Goal: Transaction & Acquisition: Purchase product/service

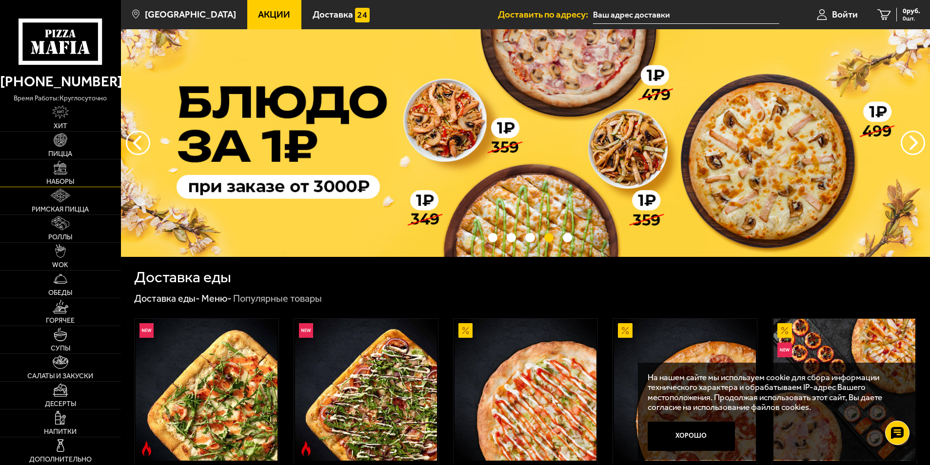
click at [53, 166] on link "Наборы" at bounding box center [60, 172] width 121 height 27
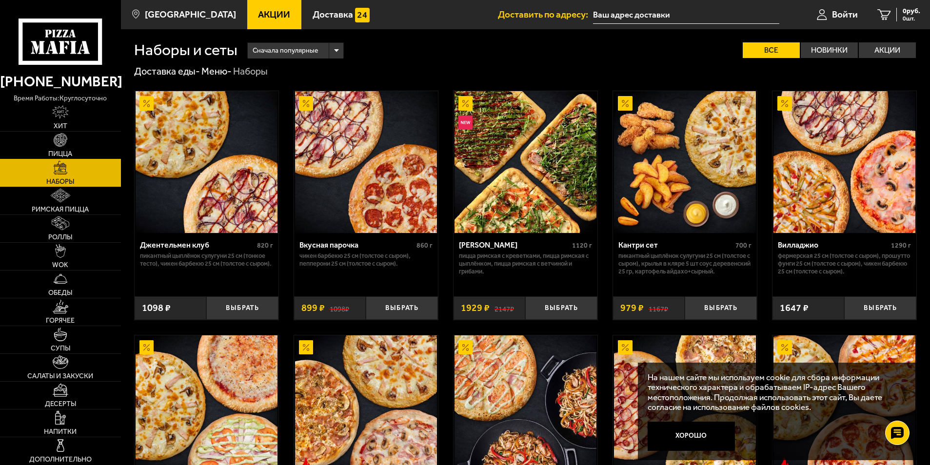
click at [67, 139] on img at bounding box center [61, 140] width 14 height 14
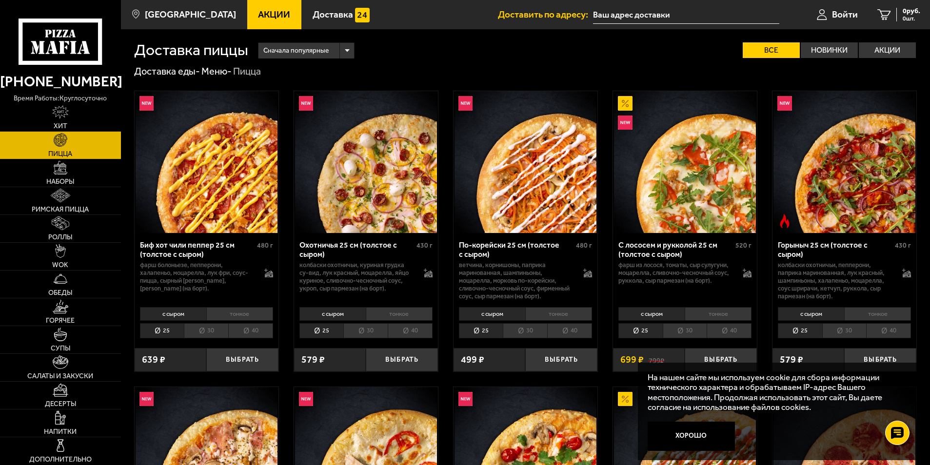
click at [363, 328] on li "30" at bounding box center [365, 330] width 44 height 15
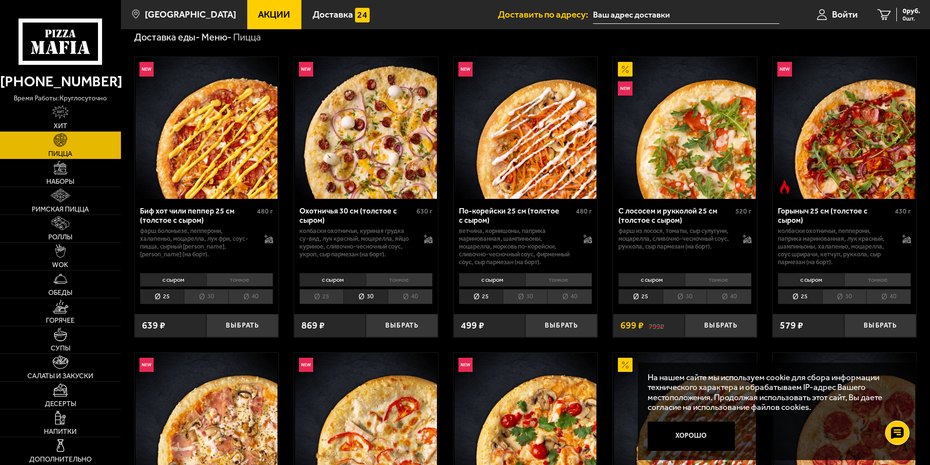
scroll to position [97, 0]
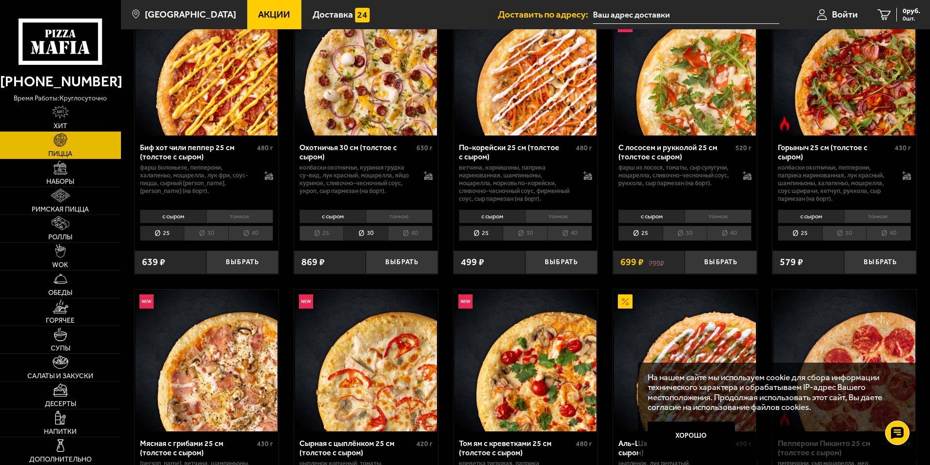
click at [210, 234] on li "30" at bounding box center [206, 233] width 44 height 15
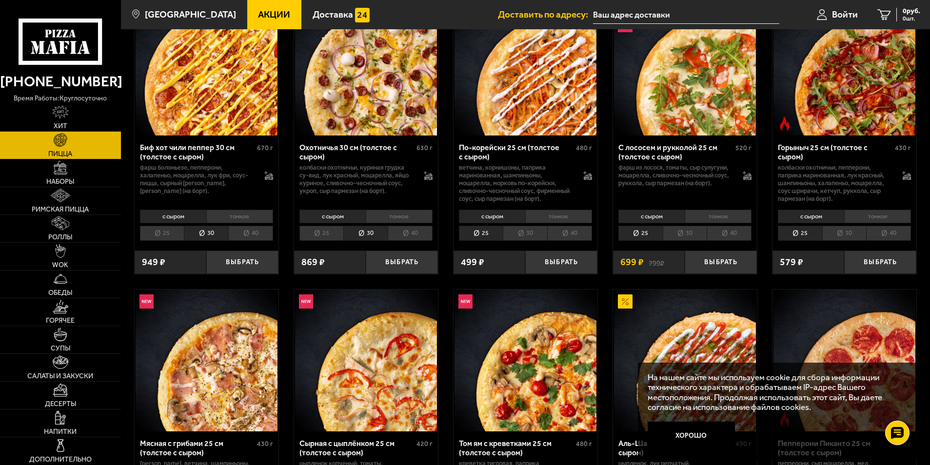
click at [523, 233] on li "30" at bounding box center [525, 233] width 44 height 15
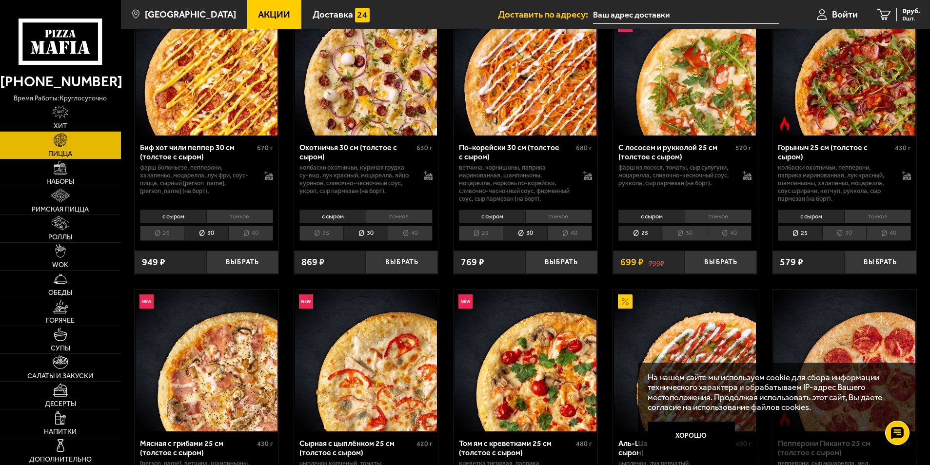
click at [851, 235] on li "30" at bounding box center [844, 233] width 44 height 15
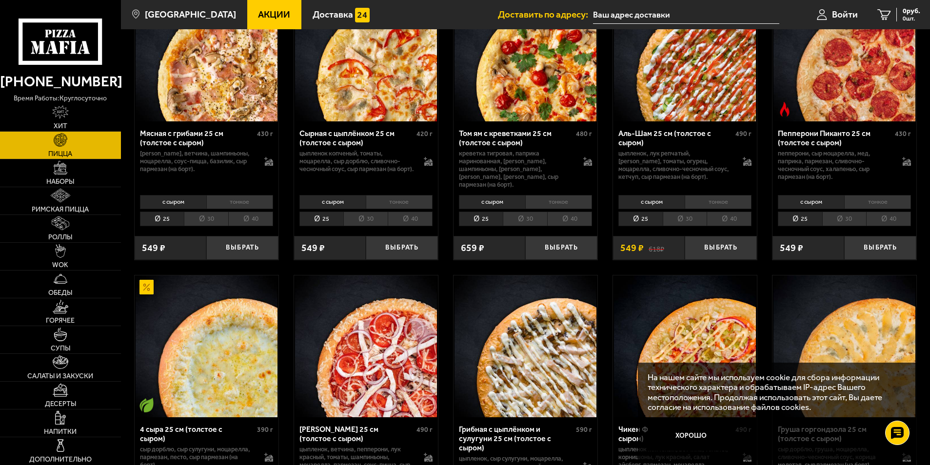
scroll to position [390, 0]
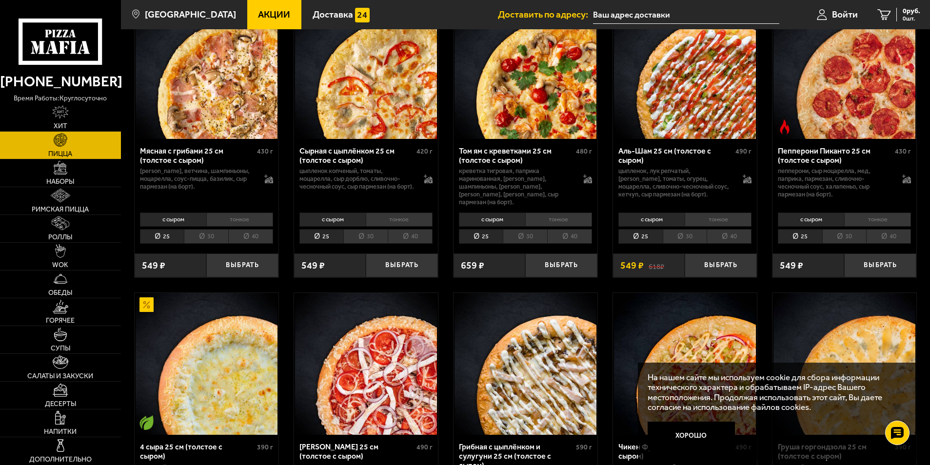
click at [530, 229] on li "30" at bounding box center [525, 236] width 44 height 15
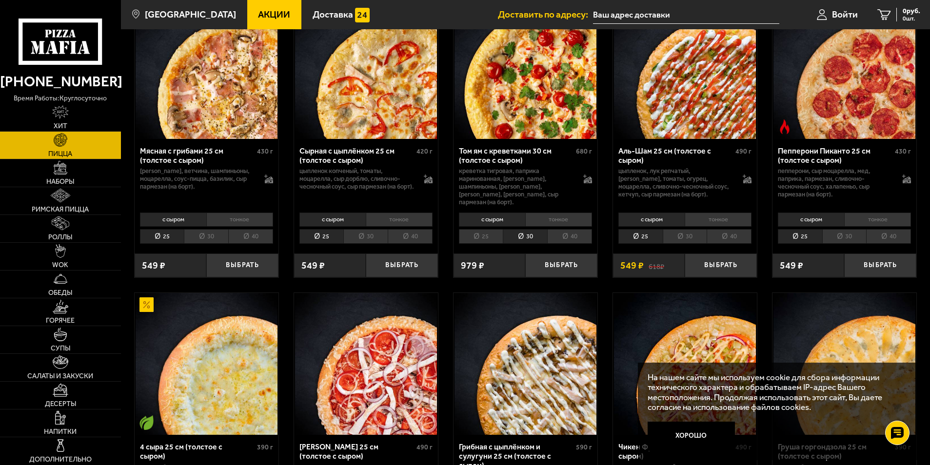
click at [360, 229] on li "30" at bounding box center [365, 236] width 44 height 15
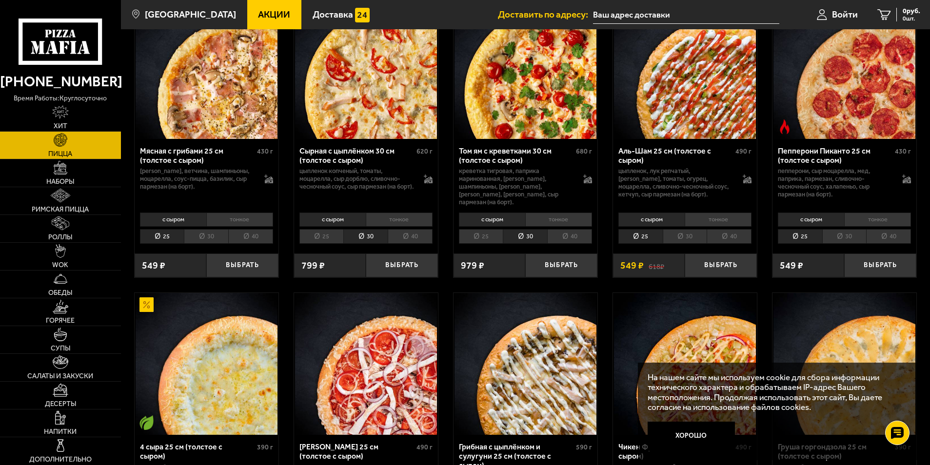
click at [201, 233] on li "30" at bounding box center [206, 236] width 44 height 15
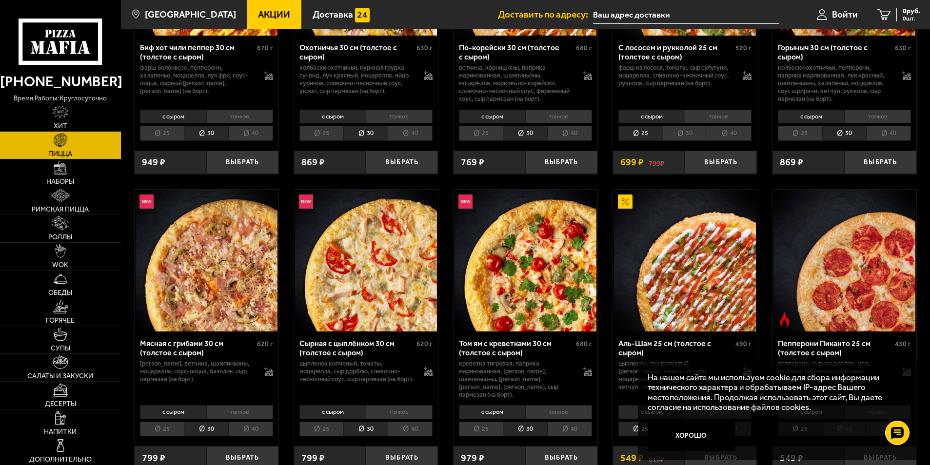
scroll to position [292, 0]
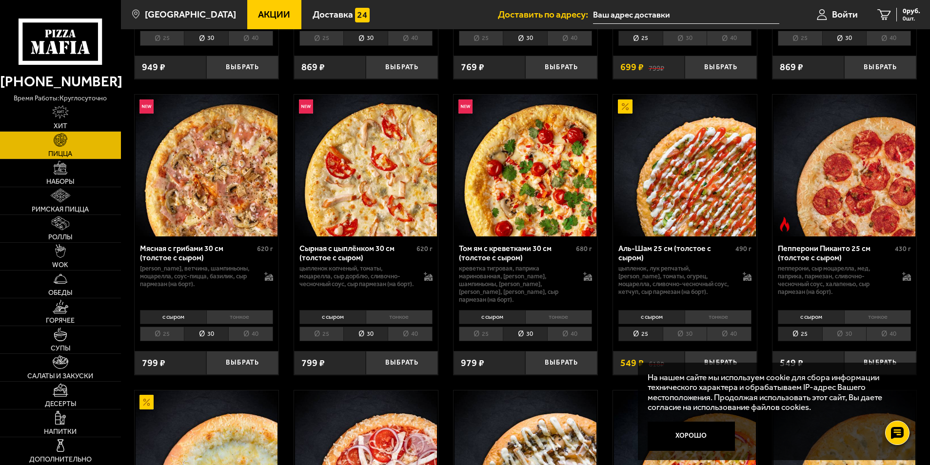
click at [487, 332] on li "25" at bounding box center [481, 334] width 44 height 15
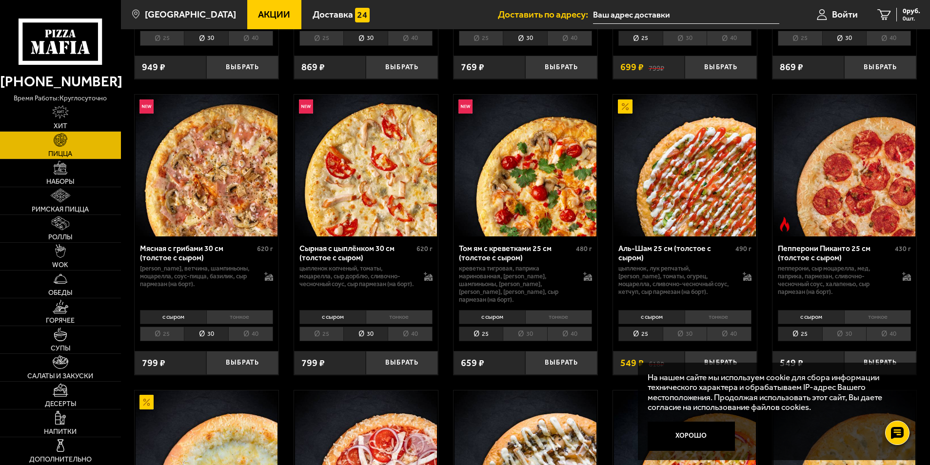
scroll to position [0, 0]
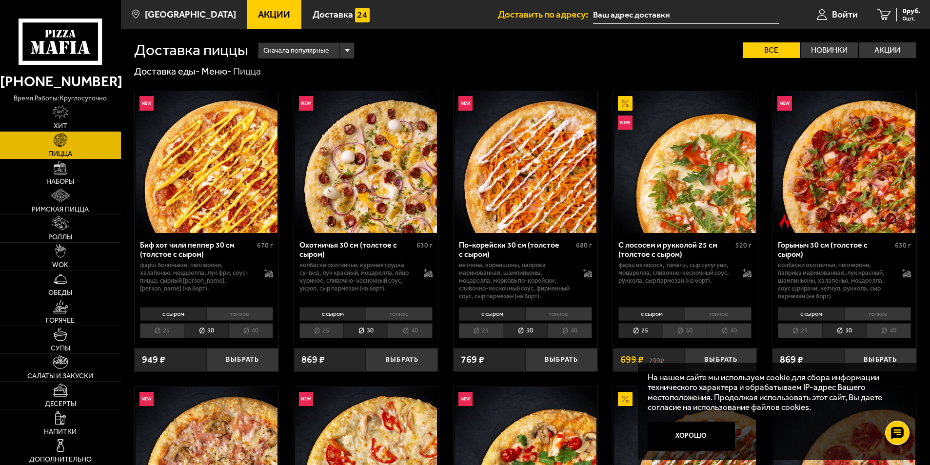
click at [476, 330] on li "25" at bounding box center [481, 330] width 44 height 15
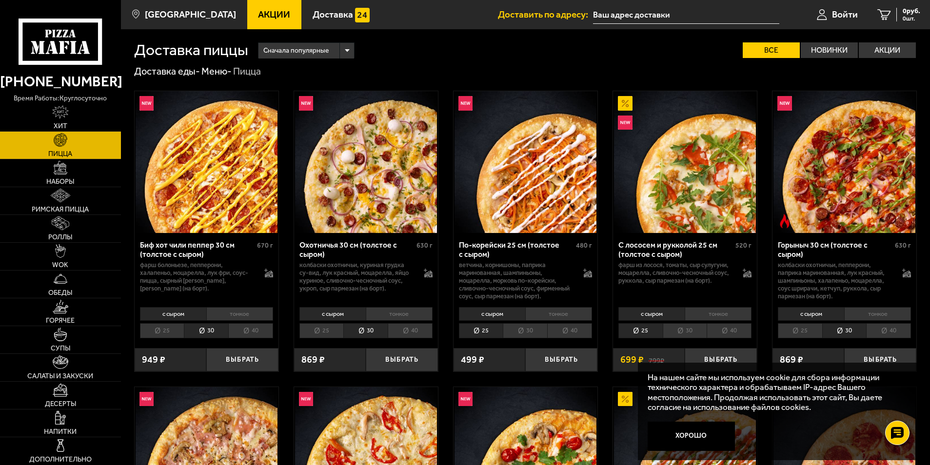
click at [323, 330] on li "25" at bounding box center [321, 330] width 44 height 15
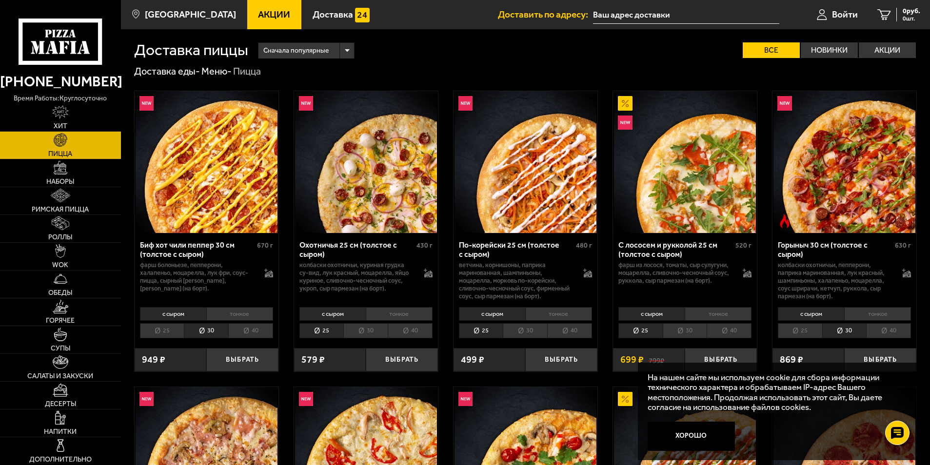
click at [170, 334] on li "25" at bounding box center [162, 330] width 44 height 15
